Goal: Task Accomplishment & Management: Complete application form

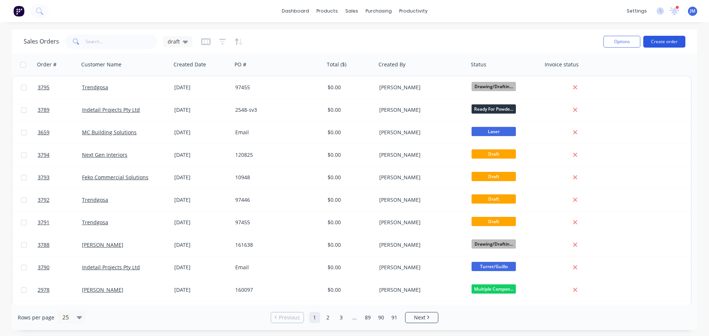
click at [663, 40] on button "Create order" at bounding box center [664, 42] width 42 height 12
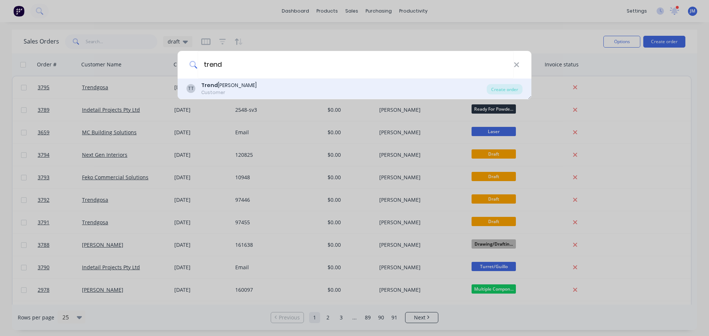
type input "trend"
click at [212, 91] on div "Customer" at bounding box center [228, 92] width 55 height 7
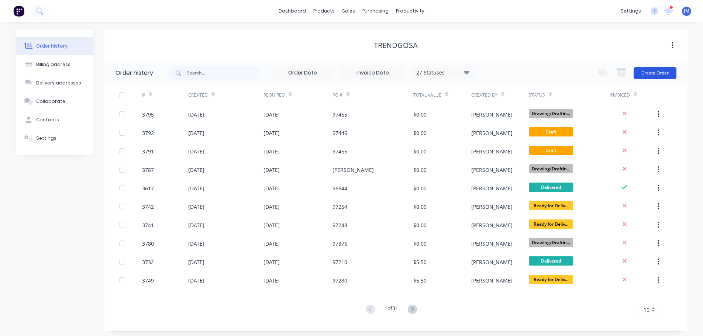
click at [660, 72] on button "Create Order" at bounding box center [655, 73] width 43 height 12
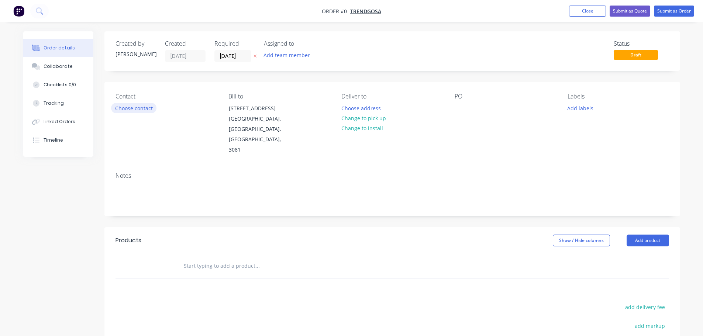
click at [129, 108] on button "Choose contact" at bounding box center [133, 108] width 45 height 10
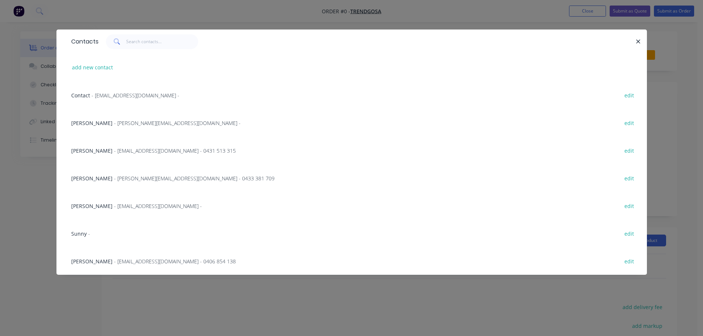
click at [126, 119] on div "[PERSON_NAME] - [PERSON_NAME][EMAIL_ADDRESS][DOMAIN_NAME] - edit" at bounding box center [352, 123] width 569 height 28
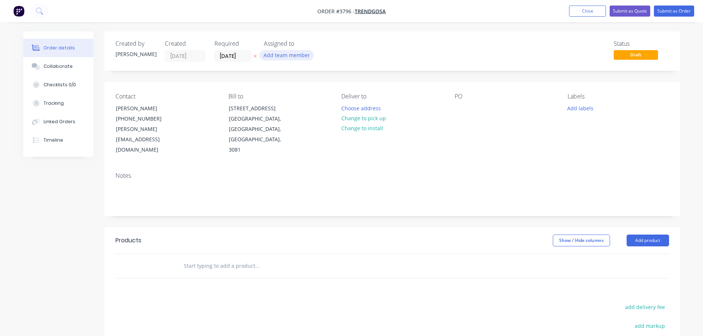
click at [277, 57] on button "Add team member" at bounding box center [287, 55] width 54 height 10
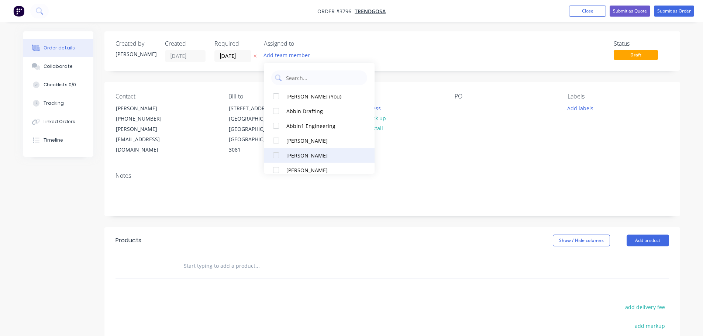
click at [277, 157] on div at bounding box center [276, 155] width 15 height 15
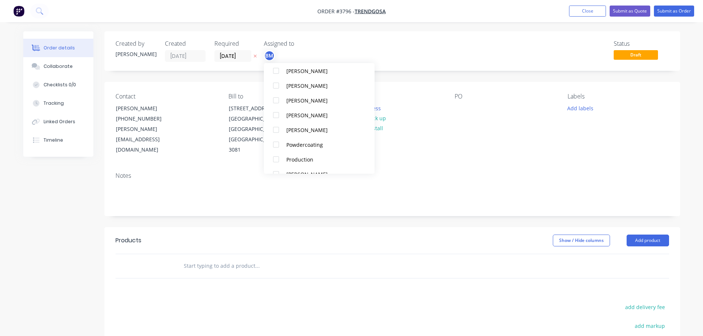
scroll to position [258, 0]
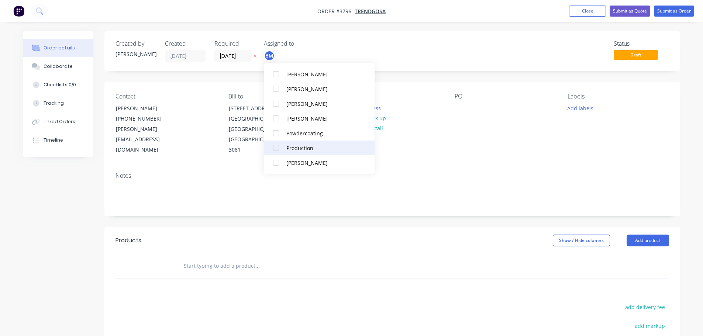
click at [276, 150] on div at bounding box center [276, 148] width 15 height 15
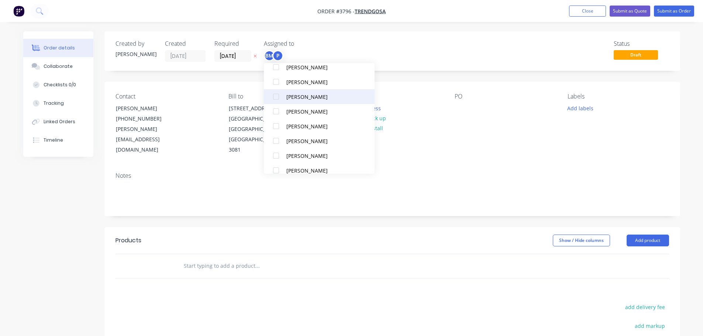
scroll to position [185, 0]
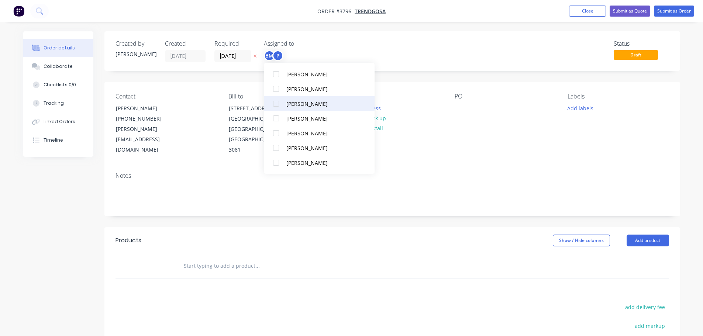
click at [275, 106] on div at bounding box center [276, 103] width 15 height 15
click at [436, 137] on div "Contact [PERSON_NAME] [PHONE_NUMBER] [PERSON_NAME][EMAIL_ADDRESS][DOMAIN_NAME] …" at bounding box center [392, 124] width 576 height 85
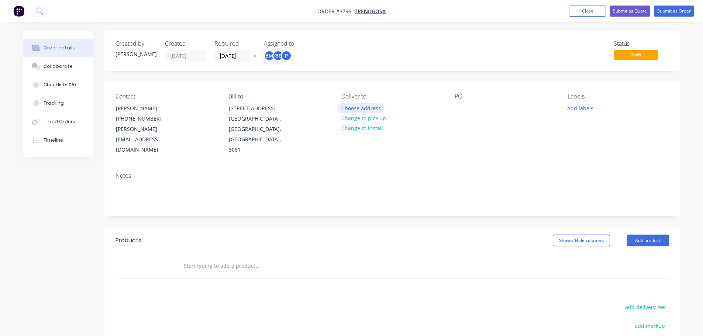
click at [363, 110] on button "Choose address" at bounding box center [360, 108] width 47 height 10
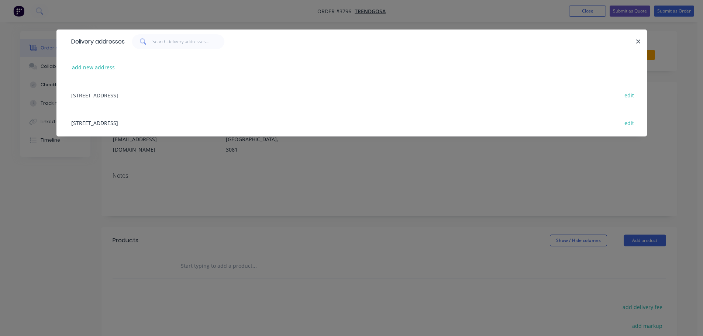
click at [168, 126] on div "[STREET_ADDRESS] edit" at bounding box center [352, 123] width 569 height 28
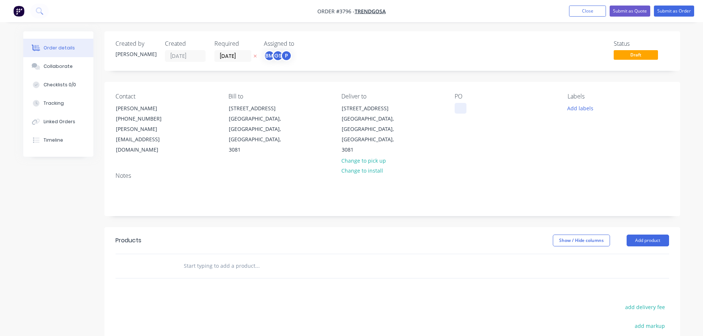
click at [460, 110] on div at bounding box center [461, 108] width 12 height 11
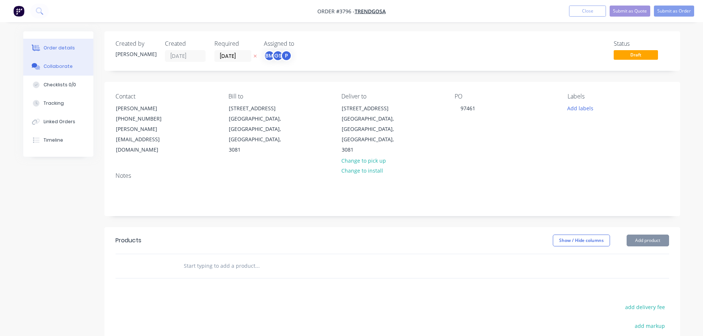
click at [64, 64] on div "Collaborate" at bounding box center [58, 66] width 29 height 7
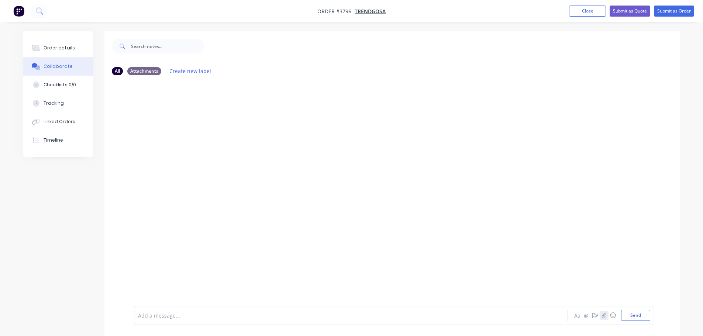
click at [606, 315] on icon "button" at bounding box center [604, 315] width 4 height 5
click at [638, 314] on button "Send" at bounding box center [635, 315] width 29 height 11
click at [62, 45] on div "Order details" at bounding box center [59, 48] width 31 height 7
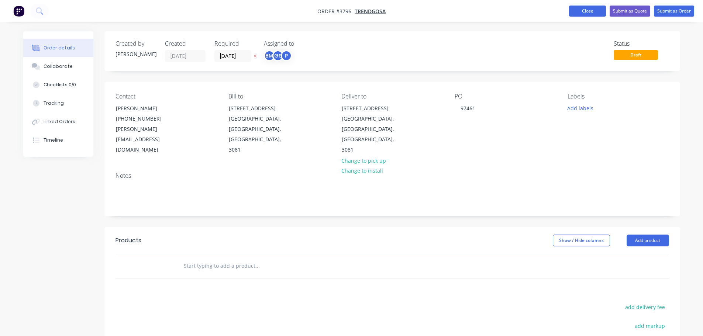
click at [581, 7] on button "Close" at bounding box center [587, 11] width 37 height 11
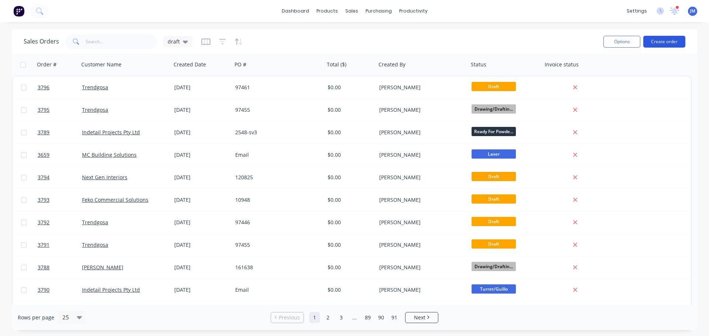
click at [661, 42] on button "Create order" at bounding box center [664, 42] width 42 height 12
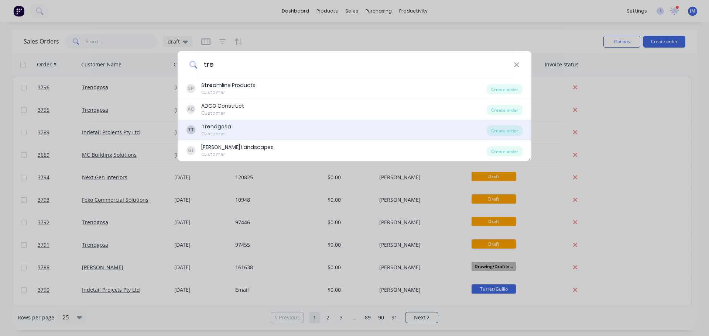
type input "tre"
click at [216, 123] on div "Tre ndgosa" at bounding box center [216, 127] width 30 height 8
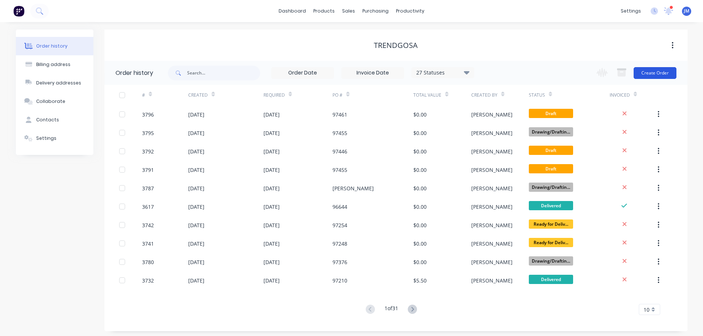
click at [654, 73] on button "Create Order" at bounding box center [655, 73] width 43 height 12
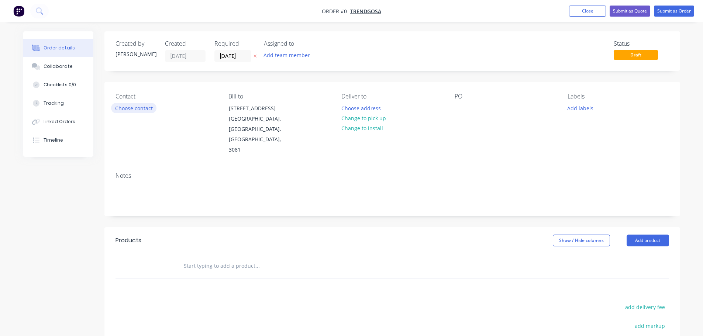
click at [137, 113] on div "Contact Choose contact" at bounding box center [166, 124] width 101 height 62
click at [136, 110] on button "Choose contact" at bounding box center [133, 108] width 45 height 10
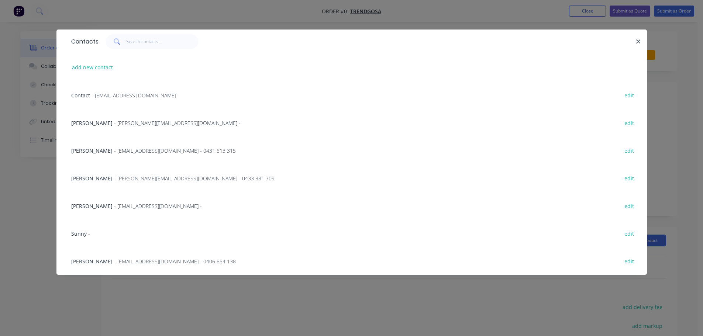
click at [110, 124] on span "[PERSON_NAME]" at bounding box center [91, 123] width 41 height 7
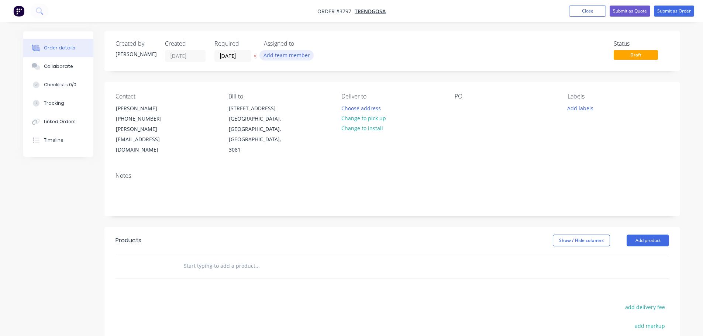
click at [280, 55] on button "Add team member" at bounding box center [287, 55] width 54 height 10
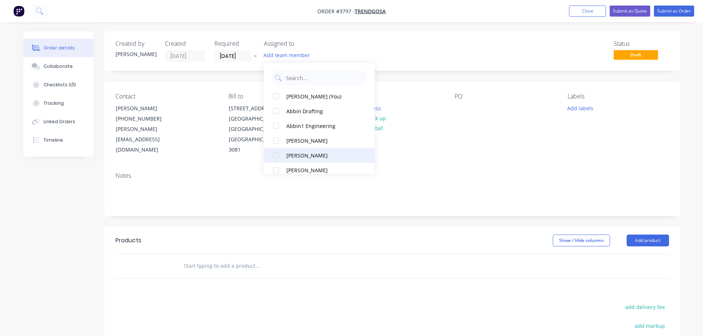
click at [277, 158] on div at bounding box center [276, 155] width 15 height 15
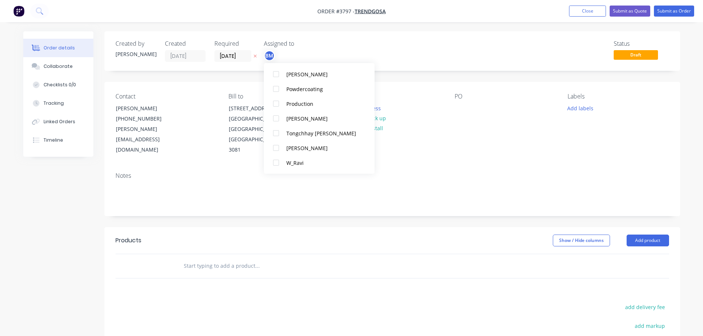
scroll to position [317, 0]
click at [276, 87] on div at bounding box center [276, 89] width 15 height 15
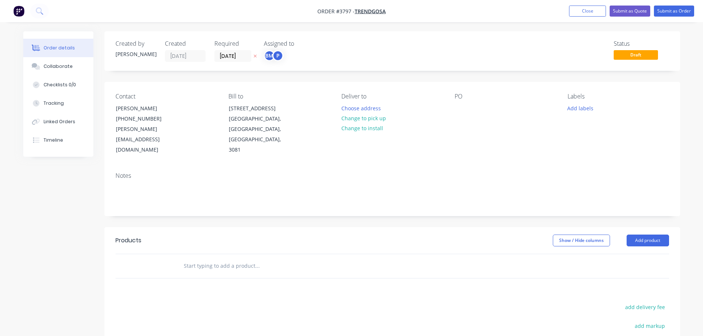
click at [473, 130] on div "PO" at bounding box center [505, 124] width 101 height 62
click at [355, 106] on button "Choose address" at bounding box center [360, 108] width 47 height 10
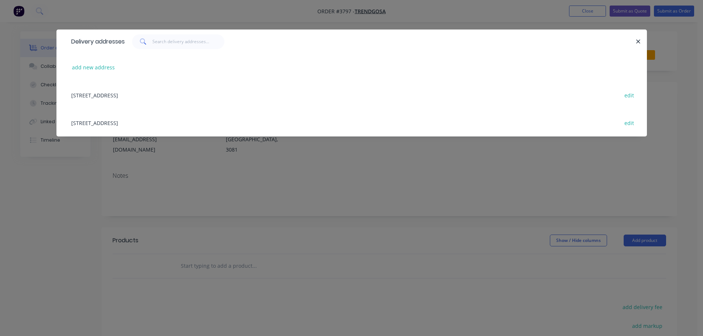
click at [157, 127] on div "[STREET_ADDRESS] edit" at bounding box center [352, 123] width 569 height 28
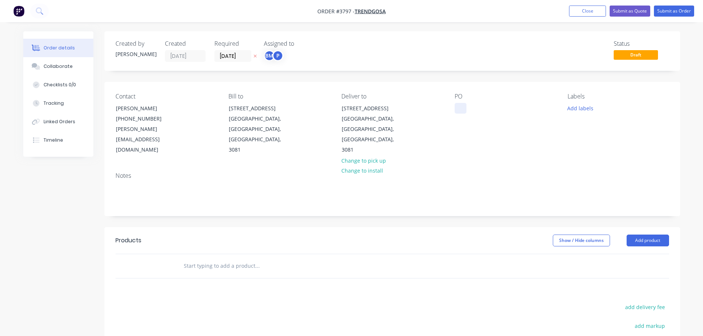
click at [459, 109] on div at bounding box center [461, 108] width 12 height 11
click at [66, 64] on div "Collaborate" at bounding box center [58, 66] width 29 height 7
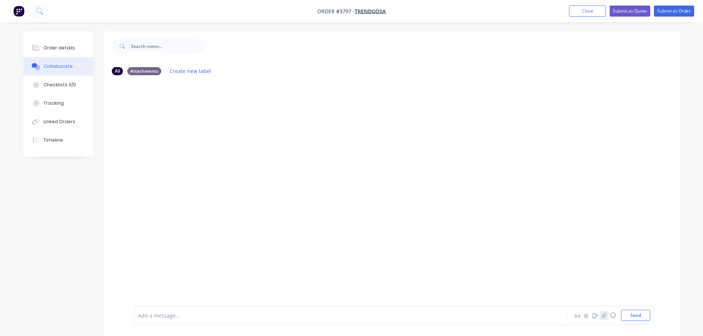
click at [601, 317] on button "button" at bounding box center [604, 315] width 9 height 9
click at [628, 313] on button "Send" at bounding box center [635, 315] width 29 height 11
click at [59, 45] on div "Order details" at bounding box center [59, 48] width 31 height 7
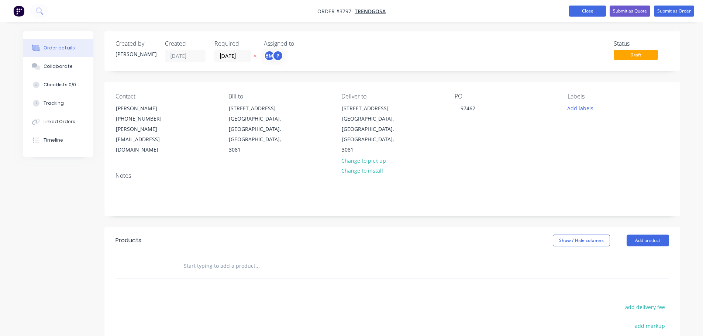
click at [577, 10] on button "Close" at bounding box center [587, 11] width 37 height 11
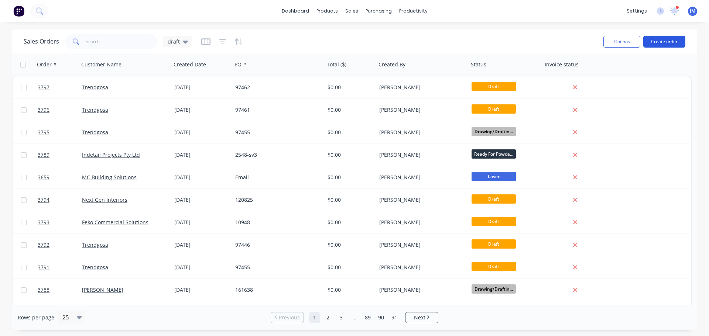
click at [663, 41] on button "Create order" at bounding box center [664, 42] width 42 height 12
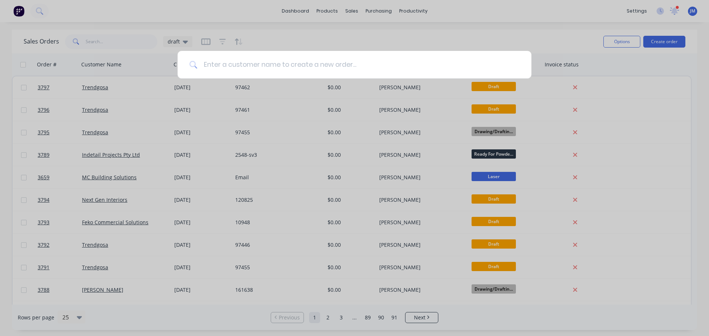
click at [228, 68] on input at bounding box center [359, 65] width 322 height 28
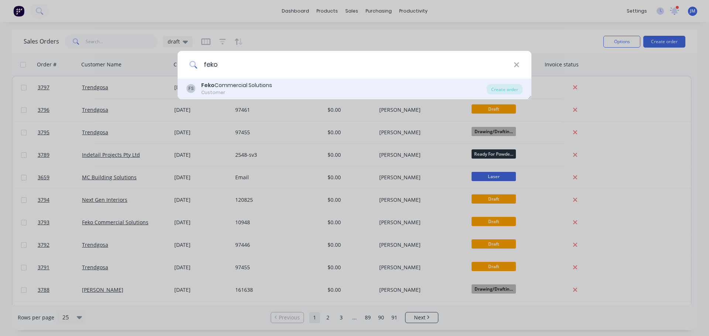
type input "feko"
click at [218, 86] on div "Feko Commercial Solutions" at bounding box center [236, 86] width 71 height 8
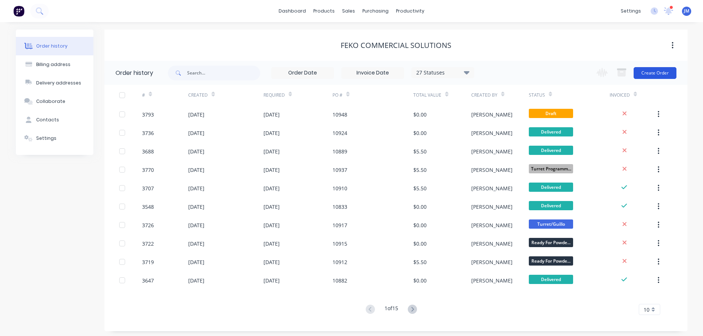
click at [648, 73] on button "Create Order" at bounding box center [655, 73] width 43 height 12
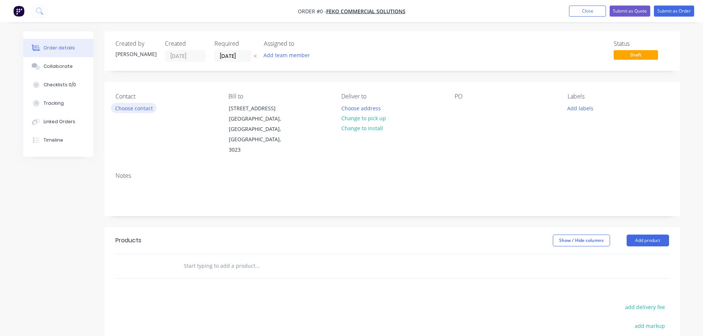
click at [133, 107] on button "Choose contact" at bounding box center [133, 108] width 45 height 10
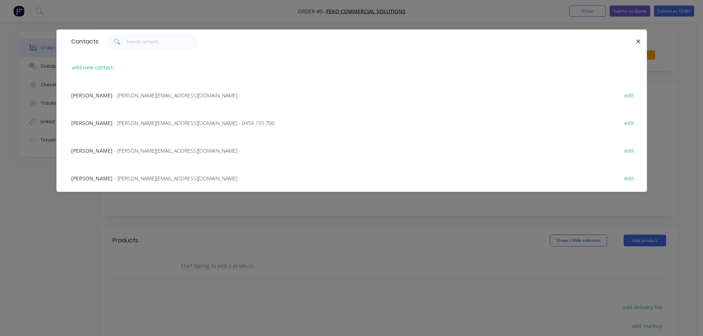
click at [124, 148] on span "- [PERSON_NAME][EMAIL_ADDRESS][DOMAIN_NAME] -" at bounding box center [177, 150] width 127 height 7
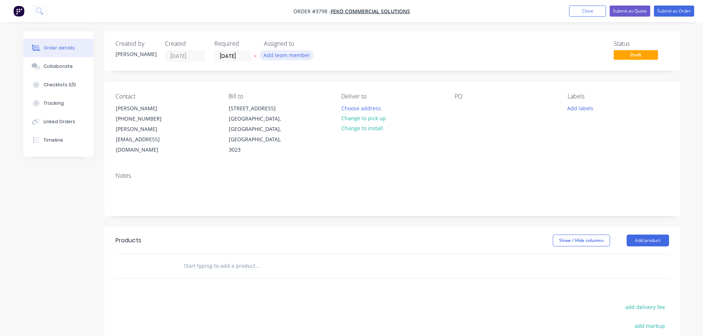
click at [279, 59] on button "Add team member" at bounding box center [287, 55] width 54 height 10
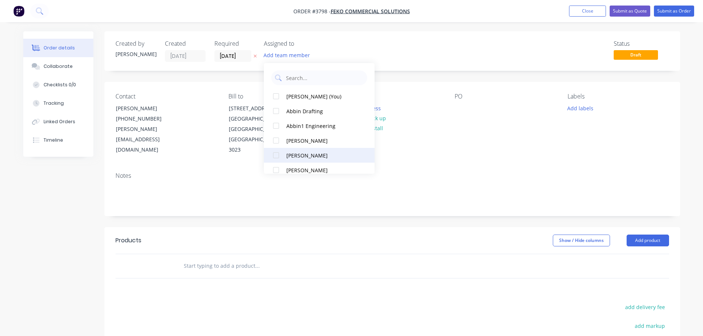
click at [278, 158] on div at bounding box center [276, 155] width 15 height 15
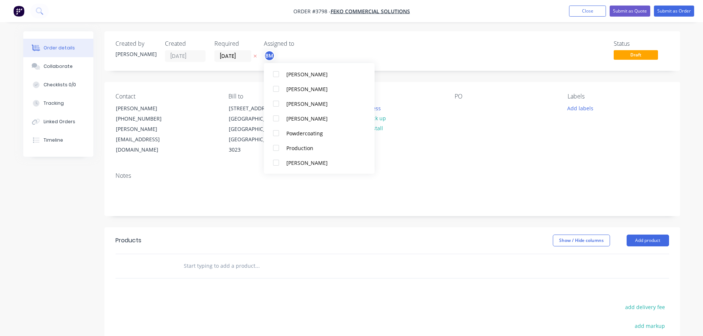
scroll to position [295, 0]
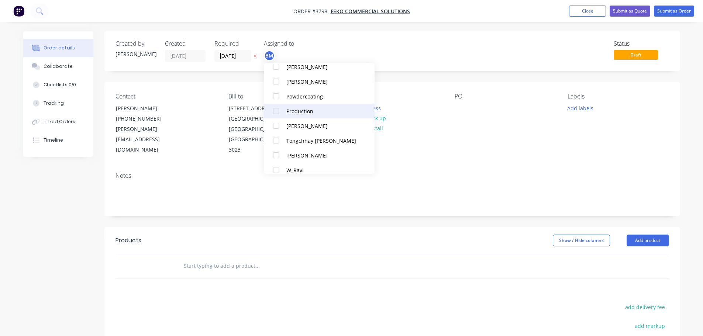
click at [285, 110] on button "Production" at bounding box center [319, 111] width 111 height 15
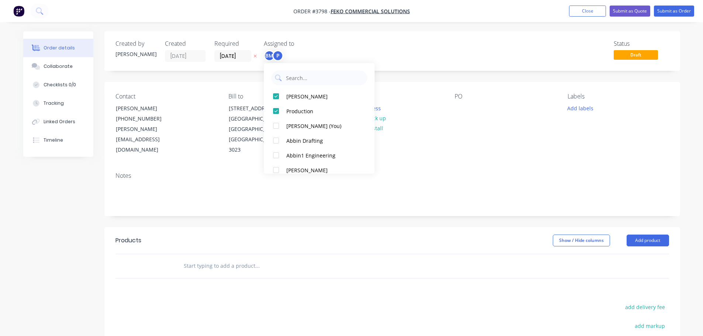
click at [452, 127] on div "Contact [PERSON_NAME] [PHONE_NUMBER] [PERSON_NAME][EMAIL_ADDRESS][DOMAIN_NAME] …" at bounding box center [392, 124] width 576 height 85
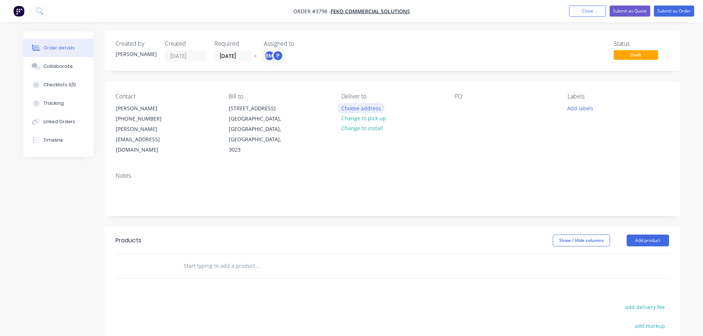
click at [370, 109] on button "Choose address" at bounding box center [360, 108] width 47 height 10
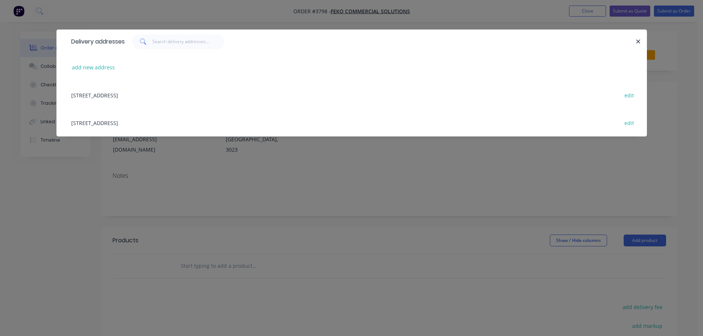
click at [147, 124] on div "[STREET_ADDRESS] edit" at bounding box center [352, 123] width 569 height 28
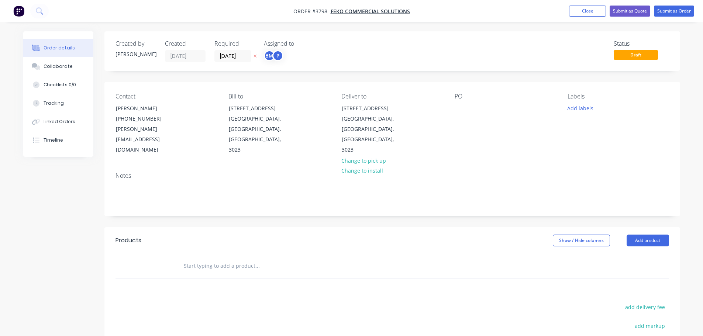
click at [454, 107] on div "Contact [PERSON_NAME] [PHONE_NUMBER] [PERSON_NAME][EMAIL_ADDRESS][DOMAIN_NAME] …" at bounding box center [392, 124] width 576 height 85
click at [459, 107] on div at bounding box center [461, 108] width 12 height 11
click at [55, 62] on button "Collaborate" at bounding box center [58, 66] width 70 height 18
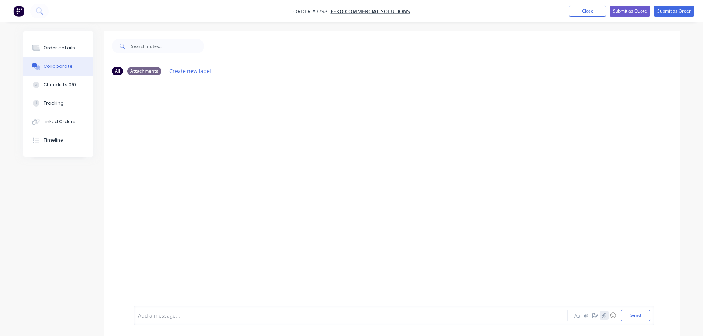
click at [606, 315] on icon "button" at bounding box center [604, 315] width 4 height 5
click at [632, 317] on button "Send" at bounding box center [635, 315] width 29 height 11
click at [68, 45] on div "Order details" at bounding box center [59, 48] width 31 height 7
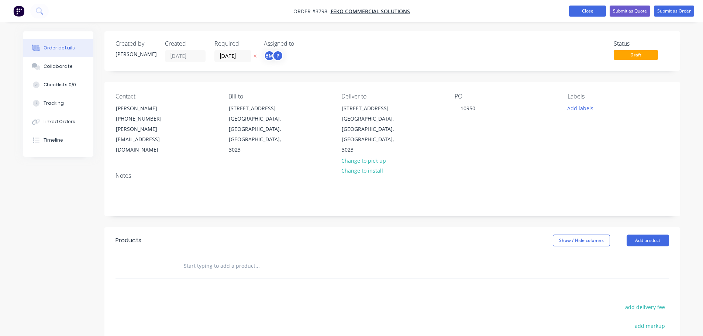
click at [591, 11] on button "Close" at bounding box center [587, 11] width 37 height 11
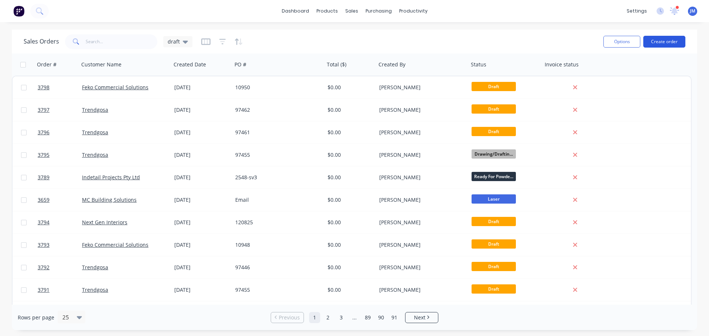
click at [665, 41] on button "Create order" at bounding box center [664, 42] width 42 height 12
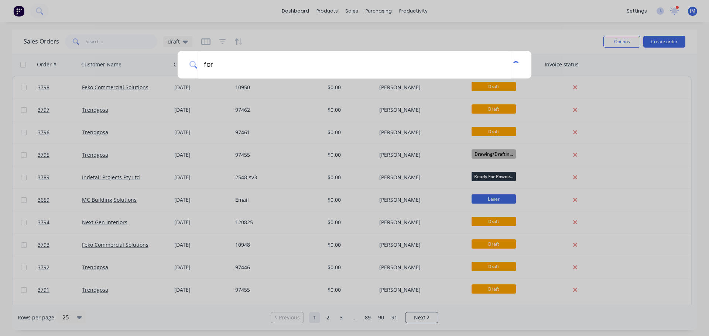
type input "for"
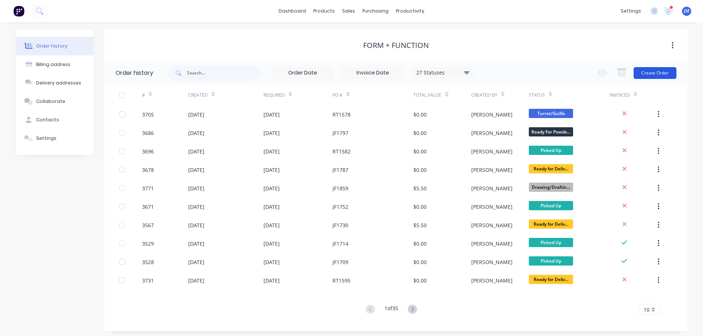
click at [661, 70] on button "Create Order" at bounding box center [655, 73] width 43 height 12
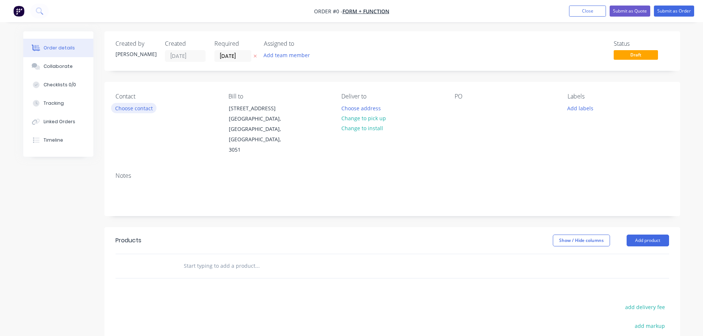
click at [140, 110] on button "Choose contact" at bounding box center [133, 108] width 45 height 10
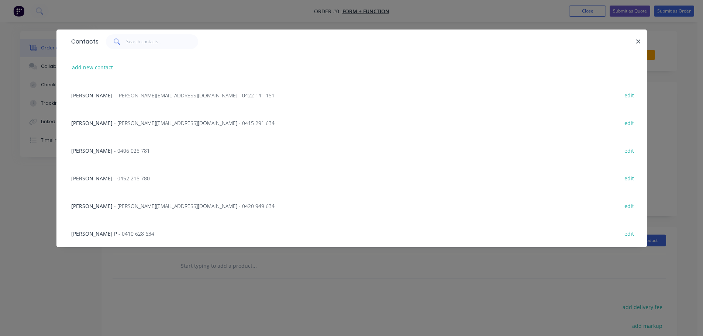
click at [123, 96] on span "- [PERSON_NAME][EMAIL_ADDRESS][DOMAIN_NAME] - 0422 141 151" at bounding box center [194, 95] width 161 height 7
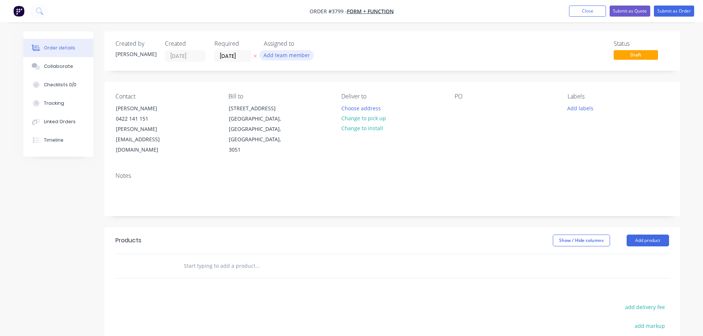
click at [283, 59] on button "Add team member" at bounding box center [287, 55] width 54 height 10
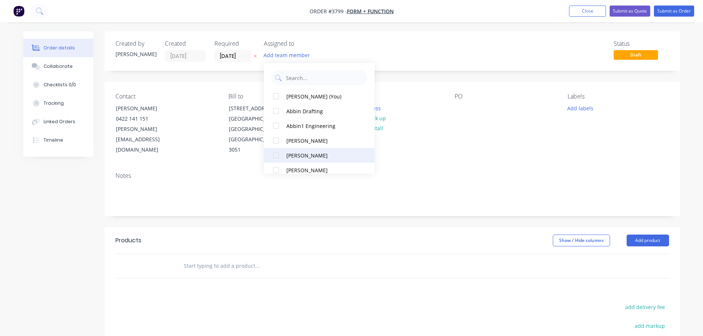
click at [286, 152] on div "[PERSON_NAME]" at bounding box center [323, 156] width 74 height 8
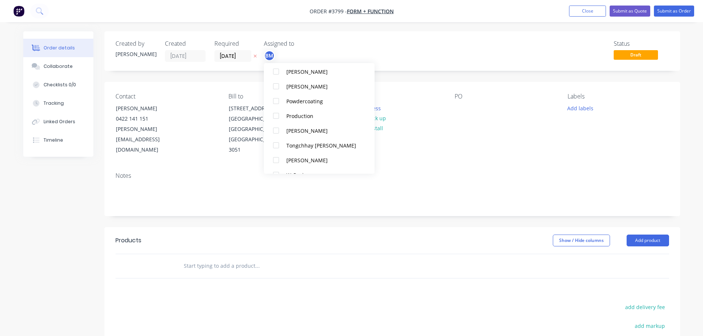
scroll to position [295, 0]
click at [296, 116] on button "Production" at bounding box center [319, 111] width 111 height 15
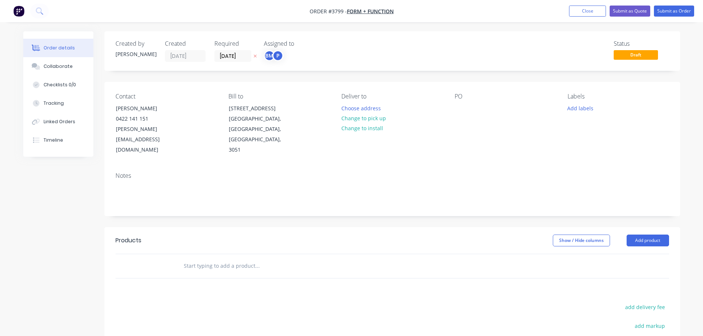
click at [479, 143] on div "PO" at bounding box center [505, 124] width 101 height 62
click at [373, 107] on button "Choose address" at bounding box center [360, 108] width 47 height 10
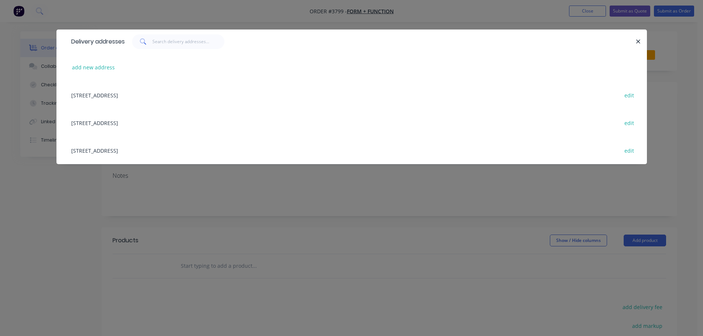
click at [131, 126] on div "[STREET_ADDRESS] edit" at bounding box center [352, 123] width 569 height 28
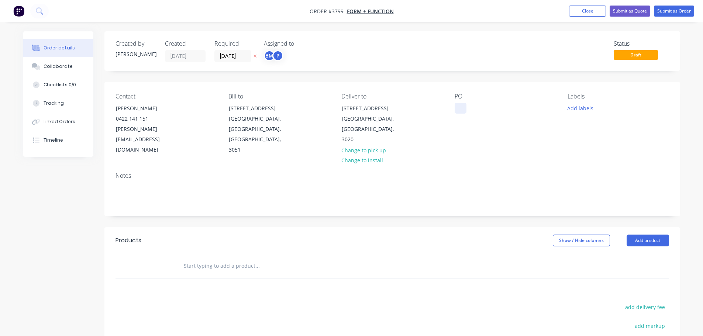
click at [462, 108] on div at bounding box center [461, 108] width 12 height 11
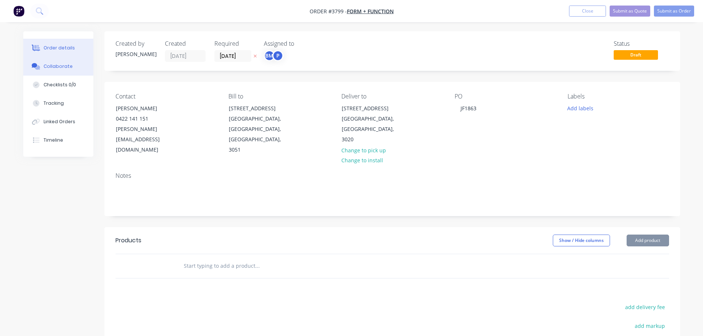
click at [59, 69] on div "Collaborate" at bounding box center [58, 66] width 29 height 7
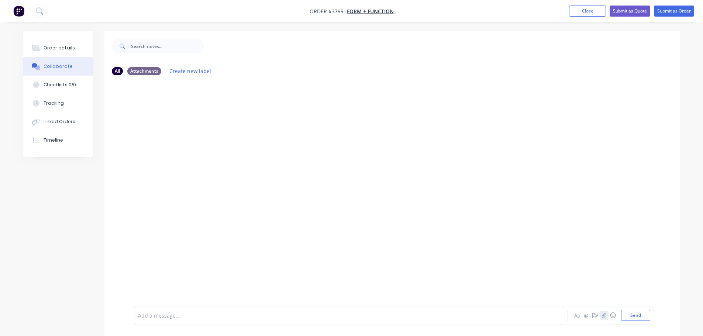
click at [601, 315] on button "button" at bounding box center [604, 315] width 9 height 9
click at [625, 314] on button "Send" at bounding box center [635, 315] width 29 height 11
click at [55, 45] on div "Order details" at bounding box center [59, 48] width 31 height 7
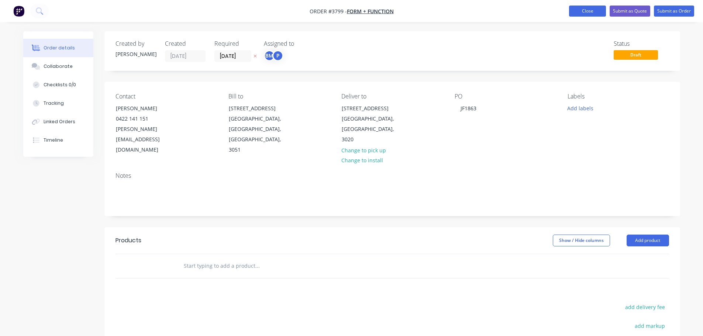
click at [594, 10] on button "Close" at bounding box center [587, 11] width 37 height 11
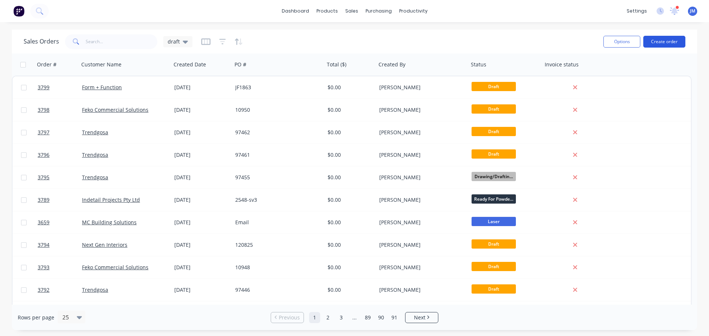
click at [662, 41] on button "Create order" at bounding box center [664, 42] width 42 height 12
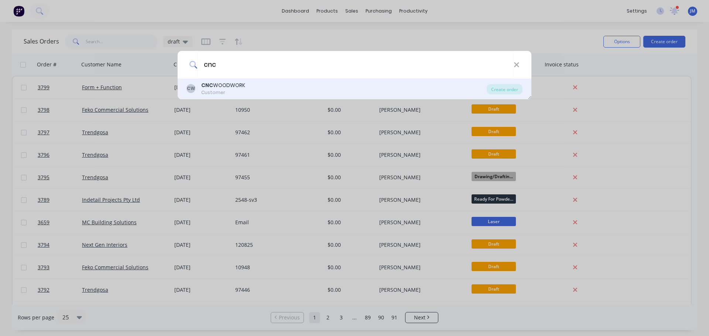
type input "cnc"
click at [238, 88] on div "CNC WOODWORK" at bounding box center [223, 86] width 44 height 8
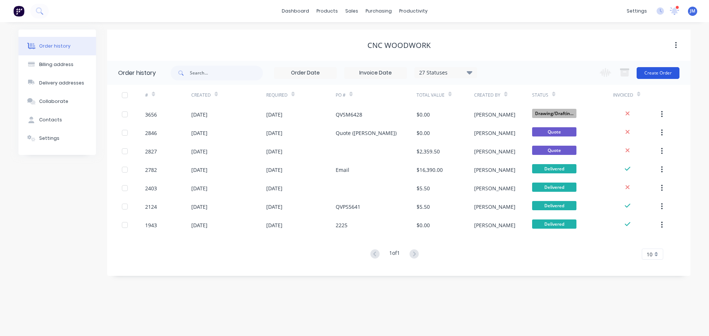
click at [656, 75] on button "Create Order" at bounding box center [657, 73] width 43 height 12
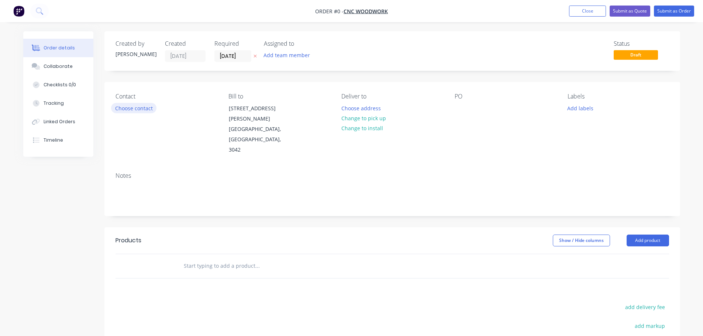
click at [137, 104] on button "Choose contact" at bounding box center [133, 108] width 45 height 10
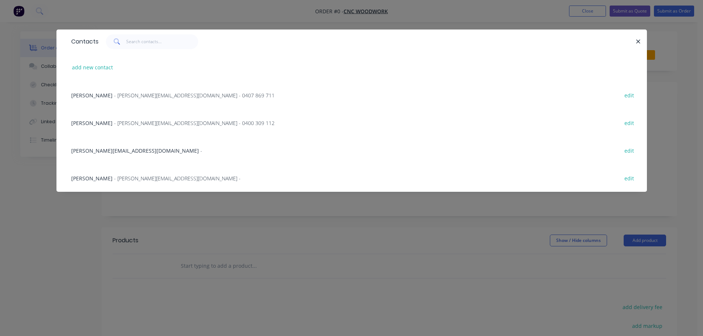
click at [122, 179] on span "- [PERSON_NAME][EMAIL_ADDRESS][DOMAIN_NAME] -" at bounding box center [177, 178] width 127 height 7
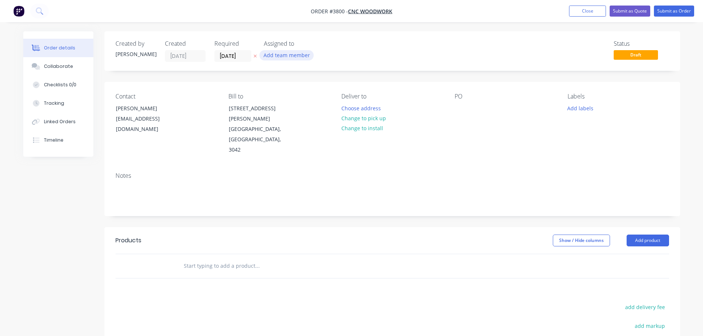
click at [276, 55] on button "Add team member" at bounding box center [287, 55] width 54 height 10
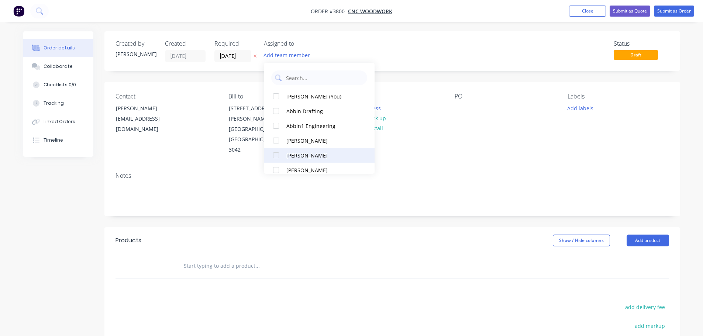
click at [292, 155] on div "[PERSON_NAME]" at bounding box center [323, 156] width 74 height 8
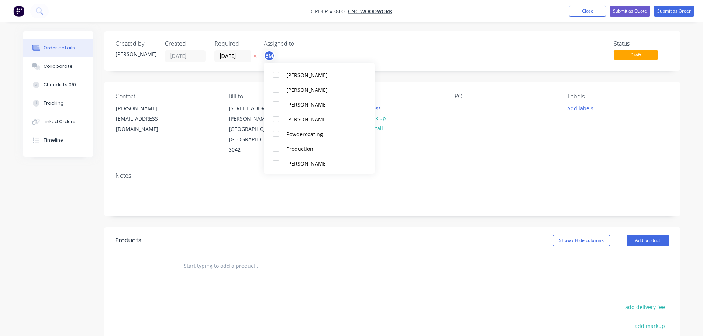
scroll to position [258, 0]
click at [293, 152] on div "Production" at bounding box center [323, 148] width 74 height 8
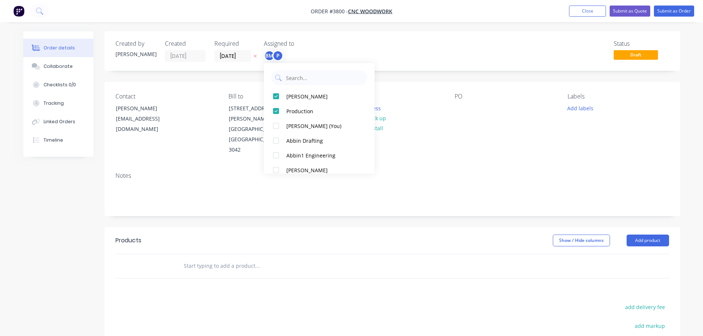
click at [436, 137] on div "Contact [PERSON_NAME] [PERSON_NAME][EMAIL_ADDRESS][DOMAIN_NAME] Bill to [STREET…" at bounding box center [392, 124] width 576 height 85
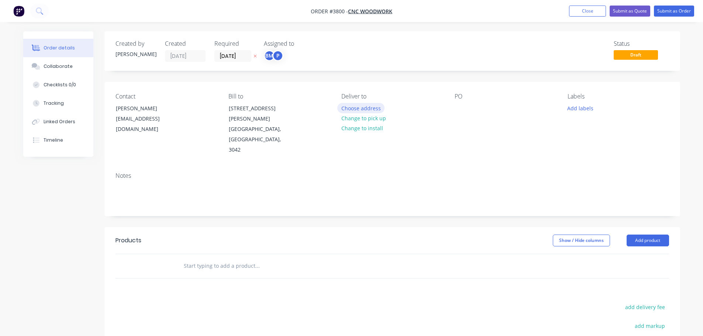
click at [357, 105] on button "Choose address" at bounding box center [360, 108] width 47 height 10
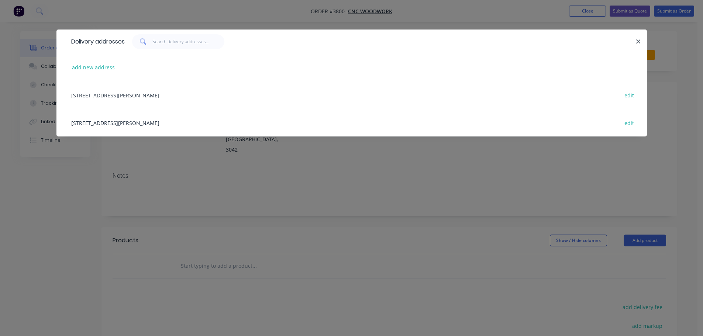
click at [118, 124] on div "[STREET_ADDRESS][PERSON_NAME] edit" at bounding box center [352, 123] width 569 height 28
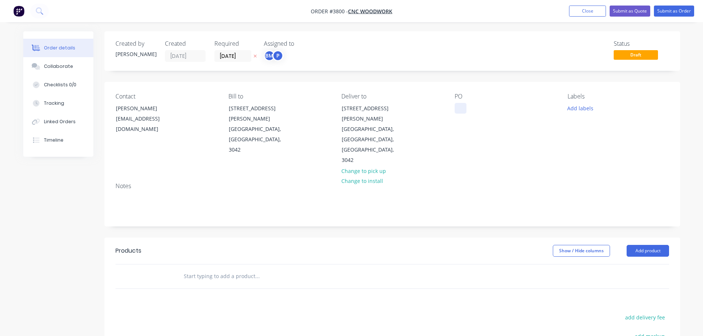
click at [460, 109] on div at bounding box center [461, 108] width 12 height 11
click at [55, 67] on div "Collaborate" at bounding box center [58, 66] width 29 height 7
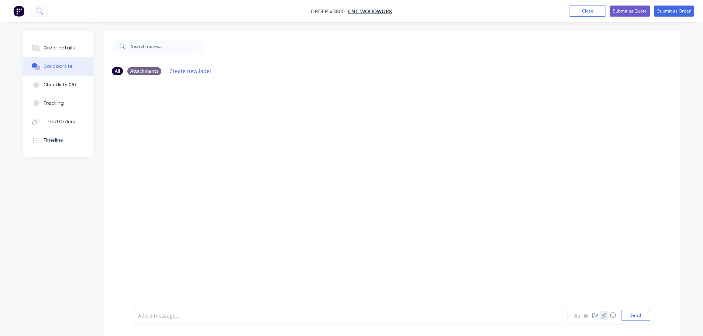
click at [607, 317] on button "button" at bounding box center [604, 315] width 9 height 9
click at [635, 316] on button "Send" at bounding box center [635, 315] width 29 height 11
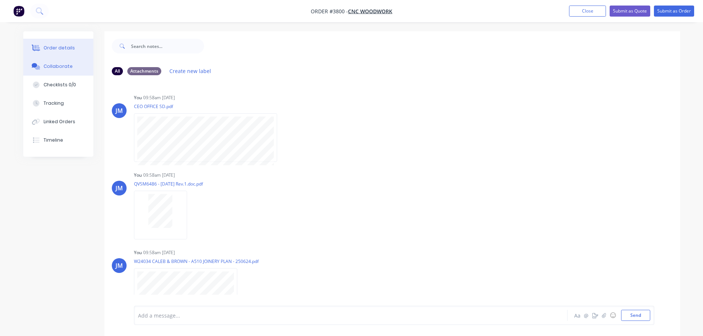
click at [68, 49] on div "Order details" at bounding box center [59, 48] width 31 height 7
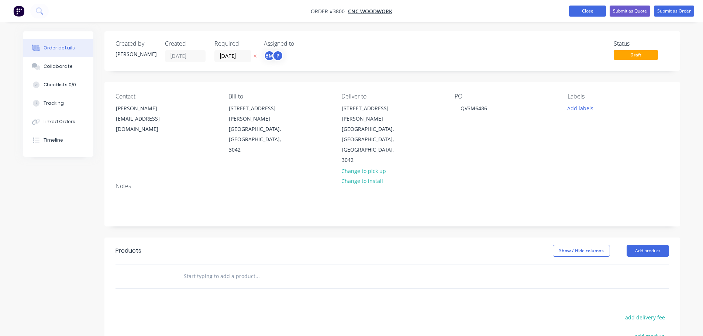
click at [581, 11] on button "Close" at bounding box center [587, 11] width 37 height 11
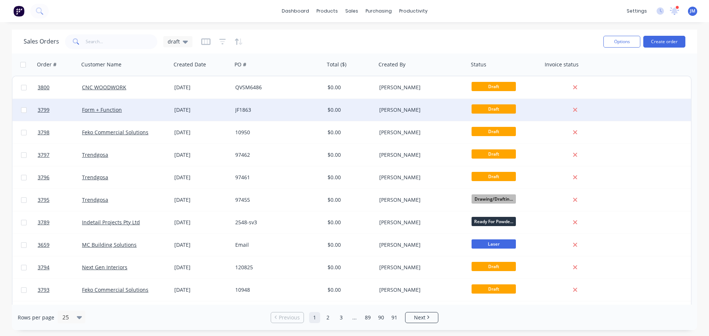
click at [117, 115] on div "Form + Function" at bounding box center [125, 110] width 92 height 22
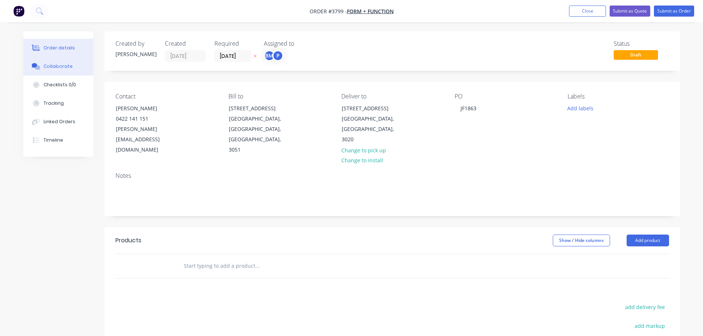
click at [48, 68] on div "Collaborate" at bounding box center [58, 66] width 29 height 7
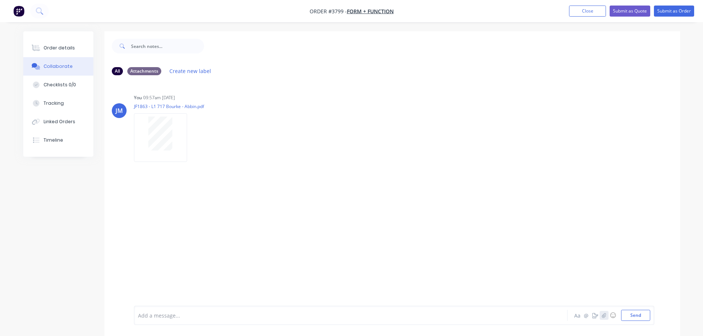
click at [602, 319] on button "button" at bounding box center [604, 315] width 9 height 9
click at [632, 319] on button "Send" at bounding box center [635, 315] width 29 height 11
click at [72, 46] on div "Order details" at bounding box center [59, 48] width 31 height 7
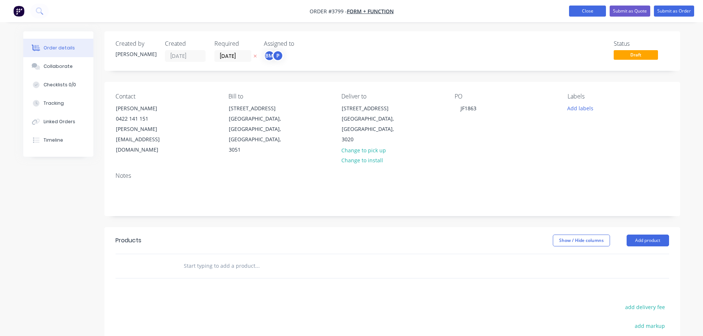
click at [583, 11] on button "Close" at bounding box center [587, 11] width 37 height 11
